Goal: Obtain resource: Download file/media

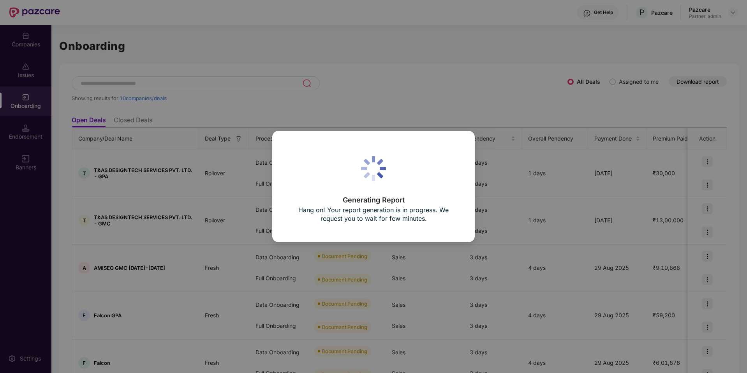
click at [511, 14] on div "Generating Report Hang on! Your report generation is in progress. We request yo…" at bounding box center [373, 186] width 747 height 373
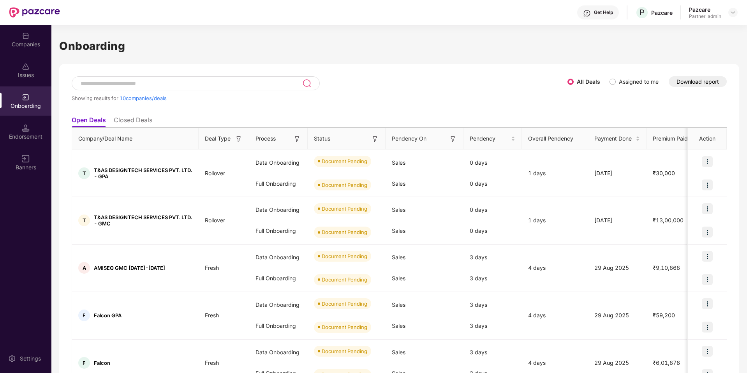
click at [681, 81] on button "Download report" at bounding box center [698, 81] width 58 height 11
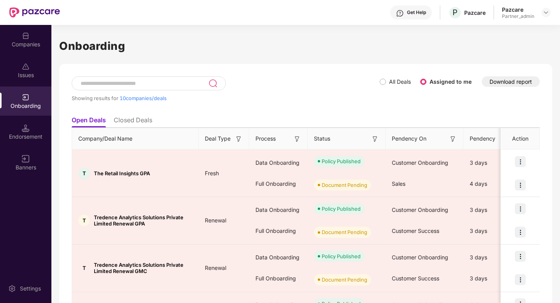
click at [386, 84] on span "All Deals" at bounding box center [400, 82] width 28 height 9
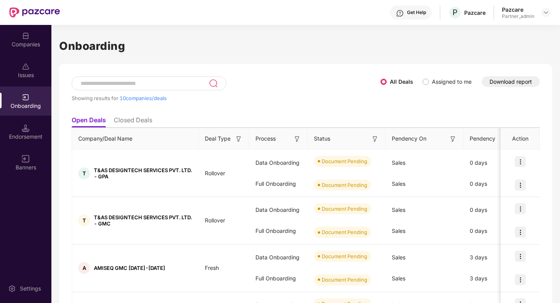
click at [522, 79] on button "Download report" at bounding box center [511, 81] width 58 height 11
